Goal: Task Accomplishment & Management: Use online tool/utility

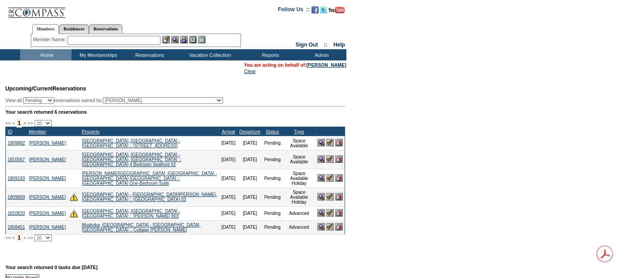
click at [330, 211] on img at bounding box center [330, 213] width 8 height 8
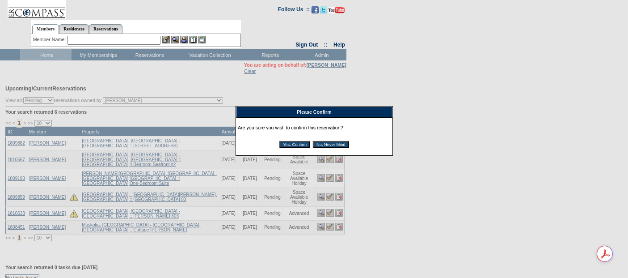
click at [303, 145] on input "Yes, Confirm" at bounding box center [294, 144] width 31 height 7
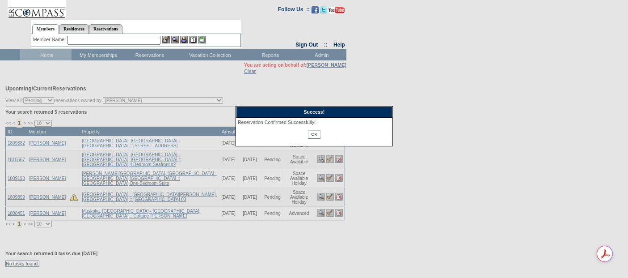
click at [315, 135] on input "OK" at bounding box center [314, 134] width 12 height 8
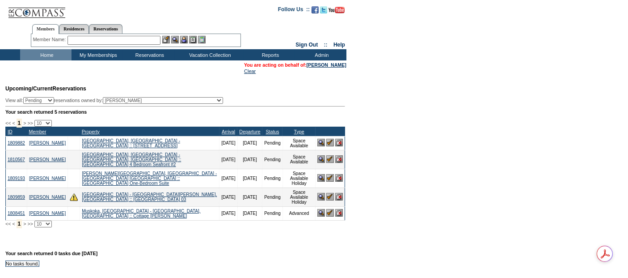
click at [127, 39] on input "text" at bounding box center [114, 40] width 93 height 9
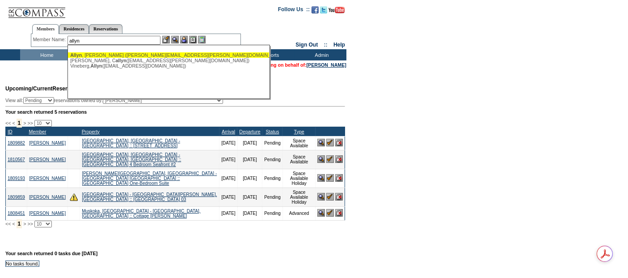
click at [156, 52] on div "[PERSON_NAME] ([PERSON_NAME][EMAIL_ADDRESS][PERSON_NAME][DOMAIN_NAME])" at bounding box center [168, 54] width 197 height 5
type input "[PERSON_NAME] ([PERSON_NAME][EMAIL_ADDRESS][PERSON_NAME][DOMAIN_NAME])"
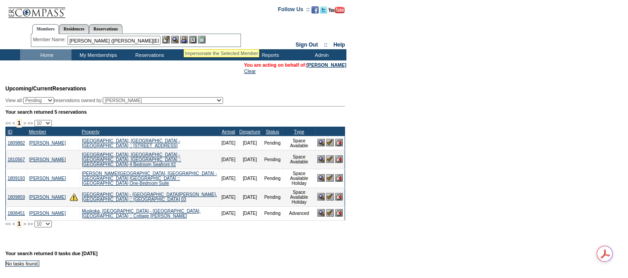
click at [186, 39] on img at bounding box center [184, 40] width 8 height 8
click at [178, 40] on img at bounding box center [175, 40] width 8 height 8
